Goal: Find specific page/section: Find specific page/section

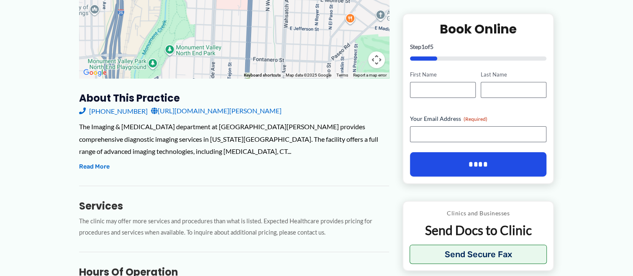
scroll to position [176, 0]
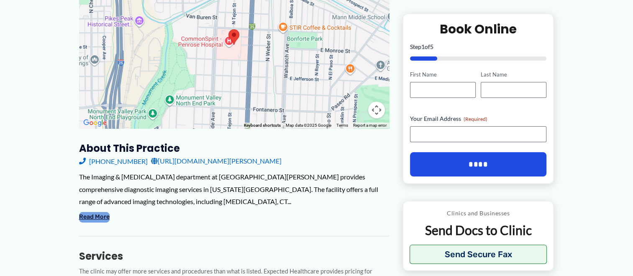
click at [87, 217] on button "Read More" at bounding box center [94, 217] width 31 height 10
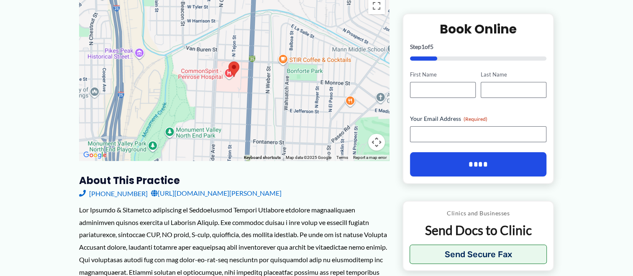
scroll to position [0, 0]
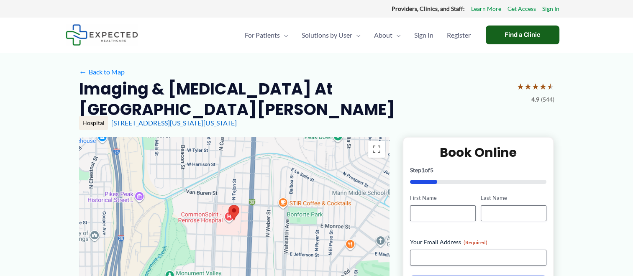
click at [511, 34] on div "Find a Clinic" at bounding box center [523, 35] width 74 height 19
